Goal: Task Accomplishment & Management: Use online tool/utility

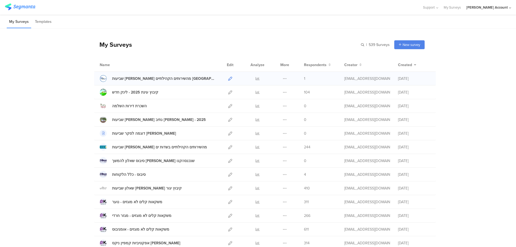
click at [229, 78] on icon at bounding box center [230, 79] width 4 height 4
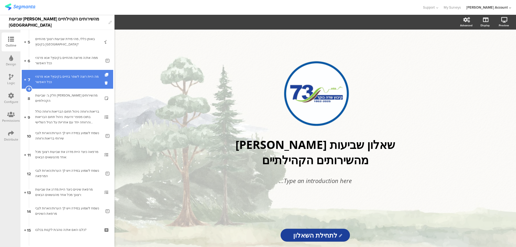
scroll to position [108, 0]
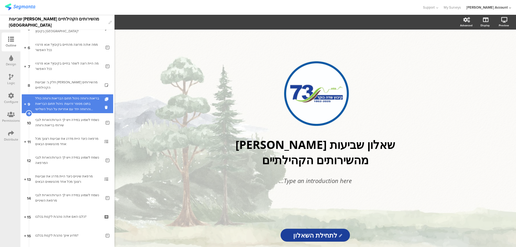
click at [88, 100] on div "בריאות ורווחה ניהול תחום הבריאות ורווחה כולל בתוכו מספר זרועות: ניהול תחום הברי…" at bounding box center [67, 104] width 64 height 16
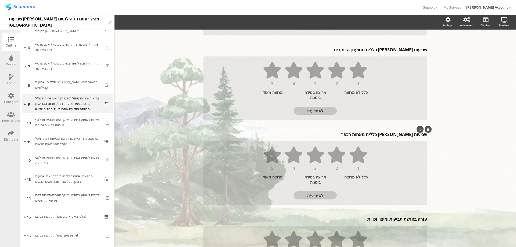
click at [402, 132] on p "שביעות רצון כללית מאחות הכפר" at bounding box center [316, 135] width 224 height 6
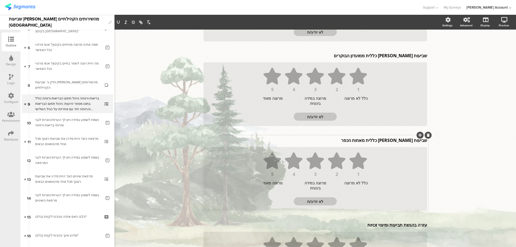
click at [427, 134] on icon at bounding box center [428, 135] width 3 height 3
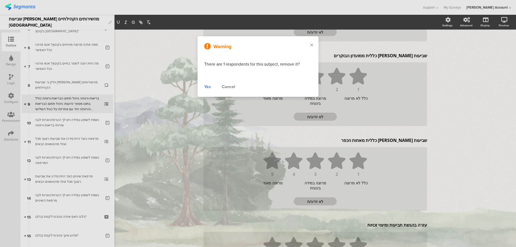
click at [207, 86] on div "Yes" at bounding box center [207, 87] width 7 height 6
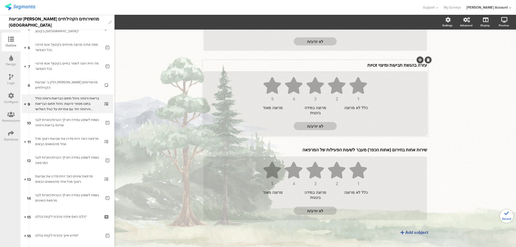
scroll to position [681, 0]
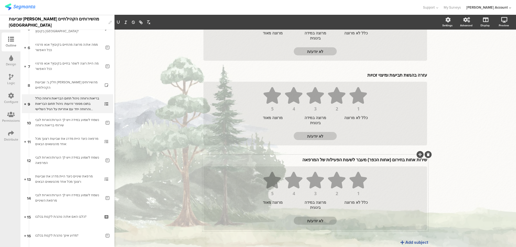
click at [382, 155] on div "שירות אחות בחירום (אחות הכפר) מעבר לשעות הפעילות של המרפאה שירות אחות בחירום (א…" at bounding box center [315, 193] width 226 height 77
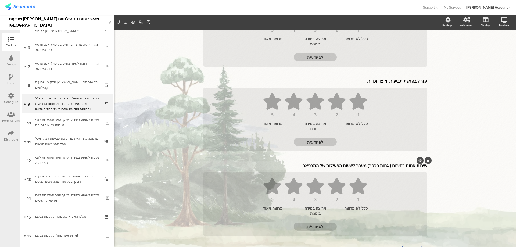
click at [382, 161] on div "שירות אחות בחירום (אחות הכפר) מעבר לשעות הפעילות של המרפאה שירות אחות בחירום (א…" at bounding box center [315, 199] width 226 height 77
click at [383, 161] on div "שירות אחות בחירום (אחות הכפר) מעבר לשעות הפעילות של המרפאה שירות אחות בחירום (א…" at bounding box center [315, 165] width 226 height 9
click at [383, 164] on p "שירות אחות בחירום (אחות הכפר) מעבר לשעות הפעילות של המרפאה" at bounding box center [316, 167] width 224 height 6
click at [384, 164] on p "שירות אחות בחירום (אחות הכפר) מעבר לשעות הפעילות של המרפאה" at bounding box center [316, 167] width 224 height 6
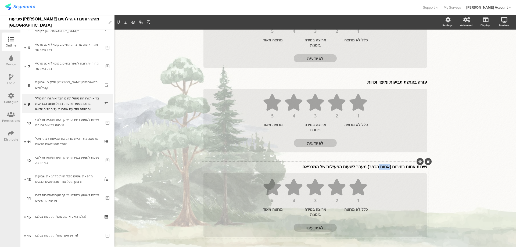
click at [384, 164] on p "שירות אחות בחירום (אחות הכפר) מעבר לשעות הפעילות של המרפאה" at bounding box center [316, 167] width 224 height 6
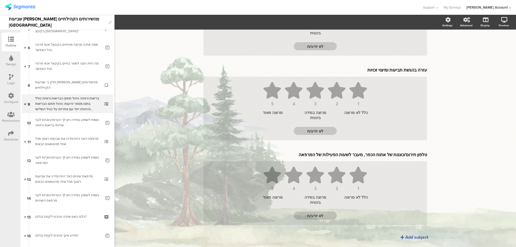
scroll to position [681, 0]
